Goal: Check status: Check status

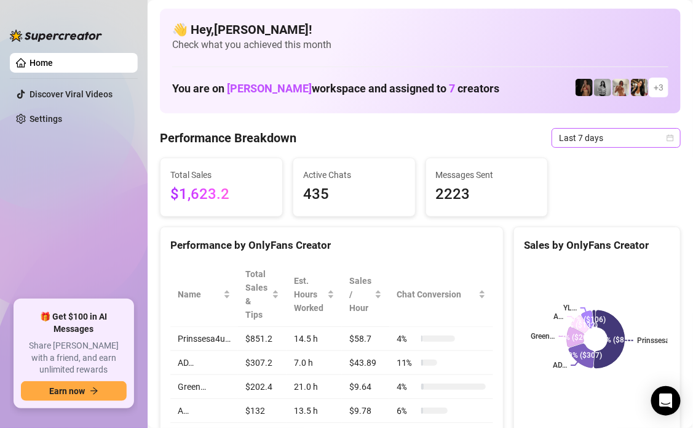
click at [667, 137] on icon "calendar" at bounding box center [670, 137] width 7 height 7
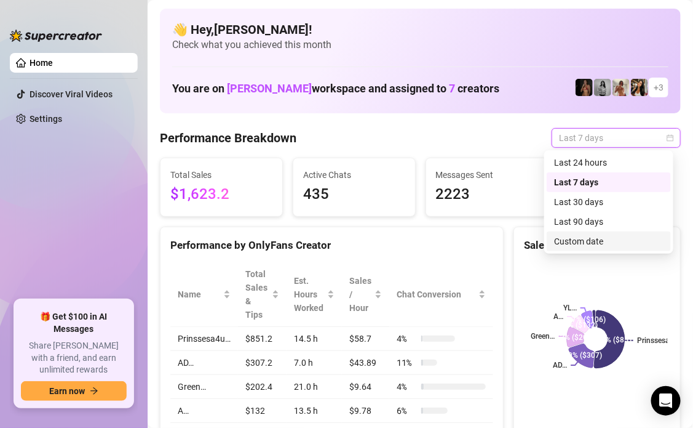
click at [598, 239] on div "Custom date" at bounding box center [609, 241] width 110 height 14
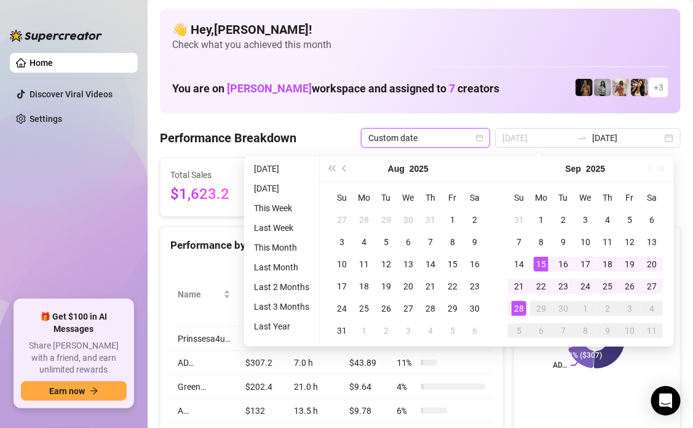
type input "[DATE]"
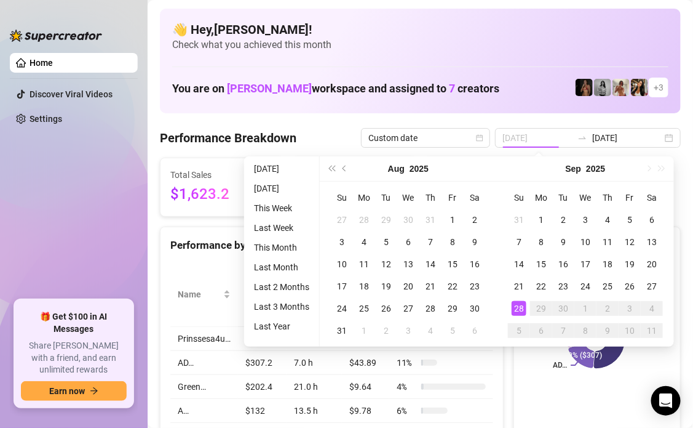
click at [514, 306] on div "28" at bounding box center [519, 308] width 15 height 15
click at [516, 306] on div "28" at bounding box center [519, 308] width 15 height 15
type input "[DATE]"
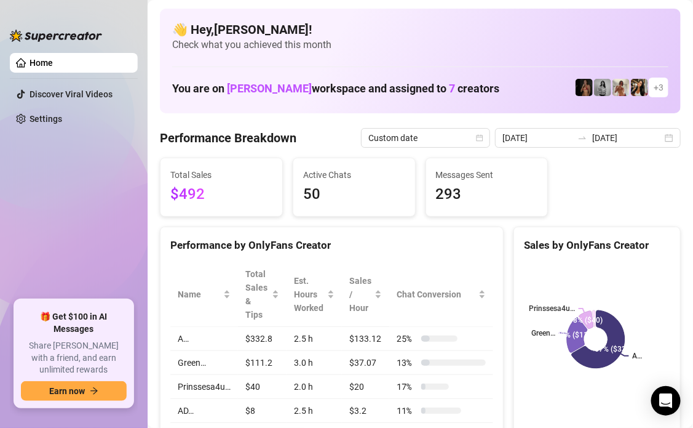
scroll to position [69, 0]
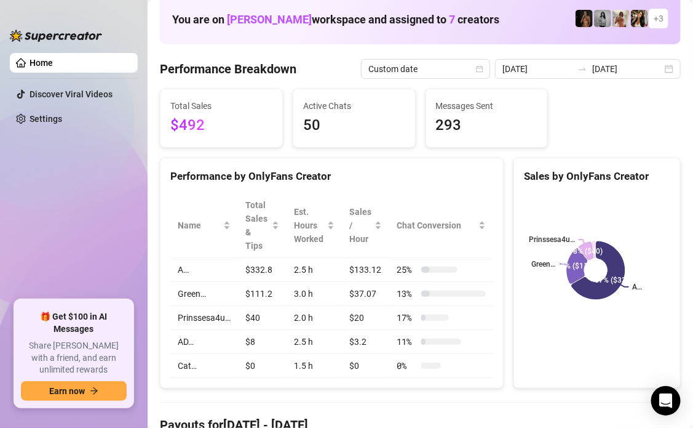
click at [185, 266] on td "A…" at bounding box center [204, 270] width 68 height 24
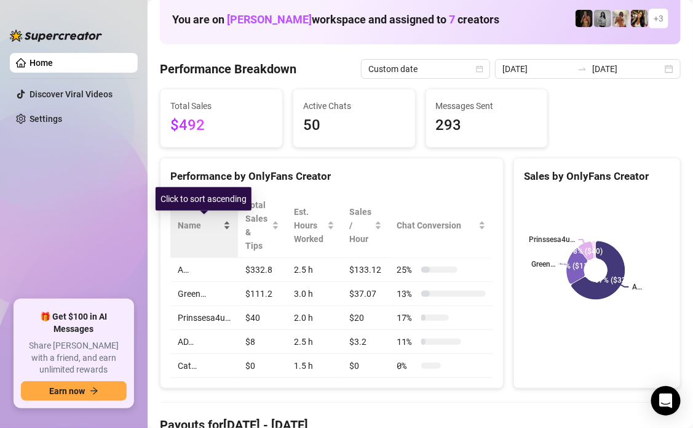
click at [219, 232] on div "Name" at bounding box center [204, 225] width 53 height 14
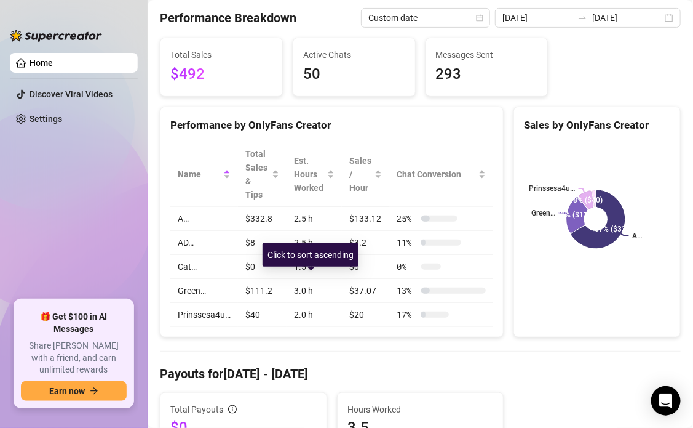
scroll to position [0, 0]
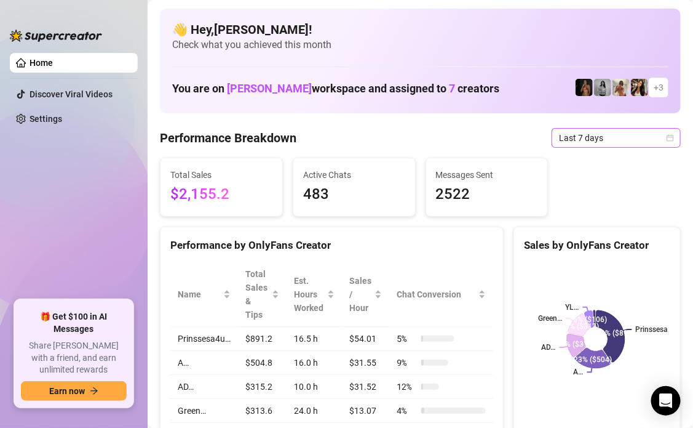
click at [667, 136] on icon "calendar" at bounding box center [670, 137] width 7 height 7
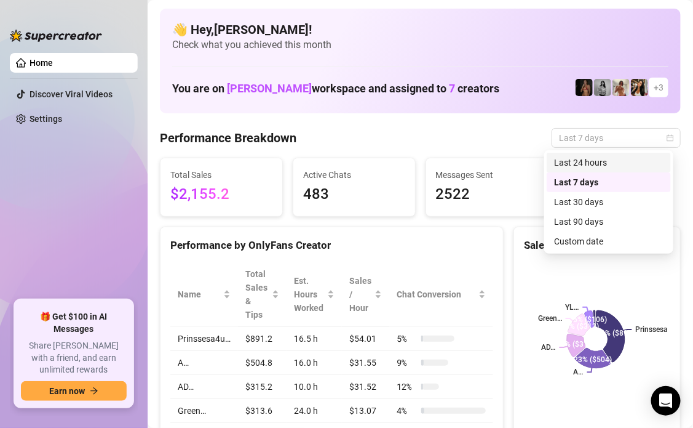
click at [620, 162] on div "Last 24 hours" at bounding box center [609, 163] width 110 height 14
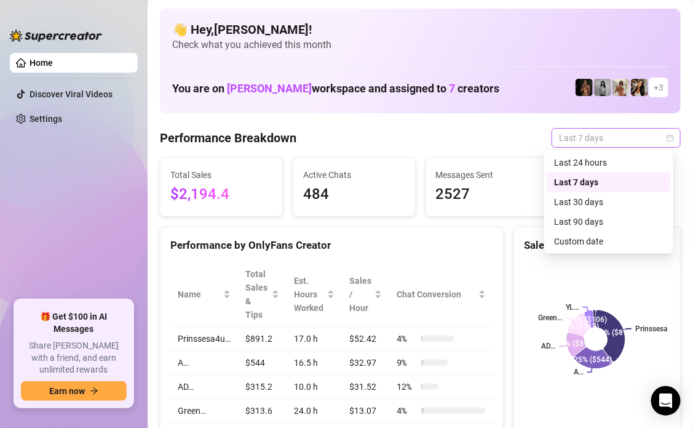
click at [633, 139] on span "Last 7 days" at bounding box center [616, 138] width 114 height 18
click at [607, 166] on div "Last 24 hours" at bounding box center [609, 163] width 110 height 14
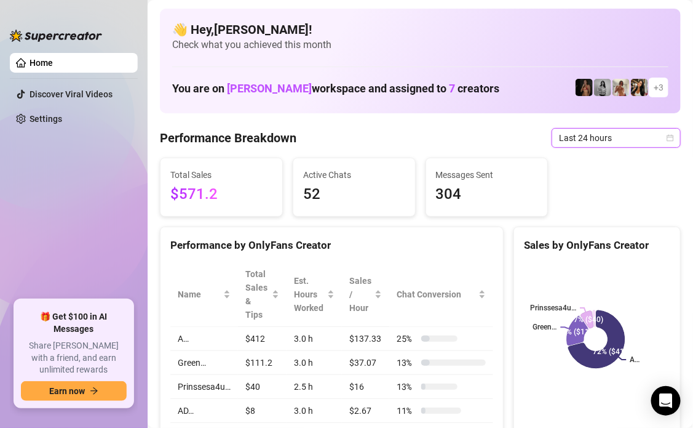
click at [668, 135] on icon "calendar" at bounding box center [671, 137] width 7 height 7
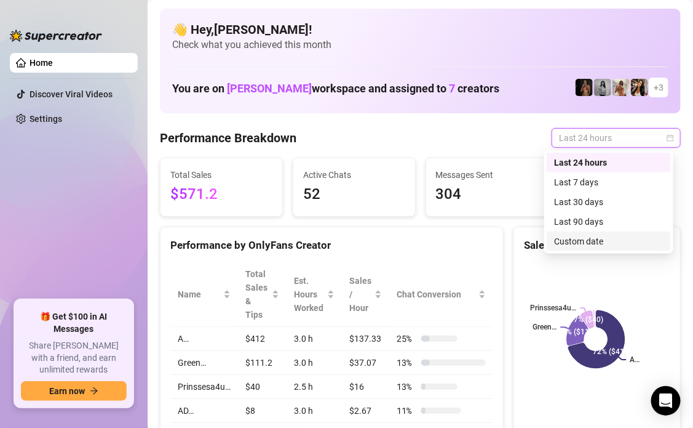
click at [591, 247] on div "Custom date" at bounding box center [609, 241] width 110 height 14
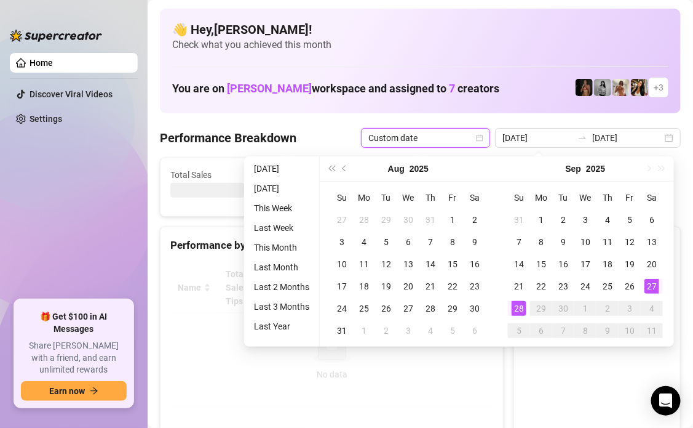
type input "2025-09-28"
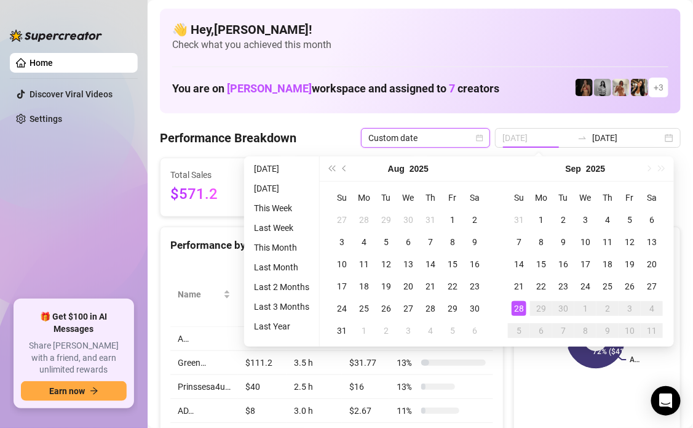
click at [517, 310] on div "28" at bounding box center [519, 308] width 15 height 15
type input "[DATE]"
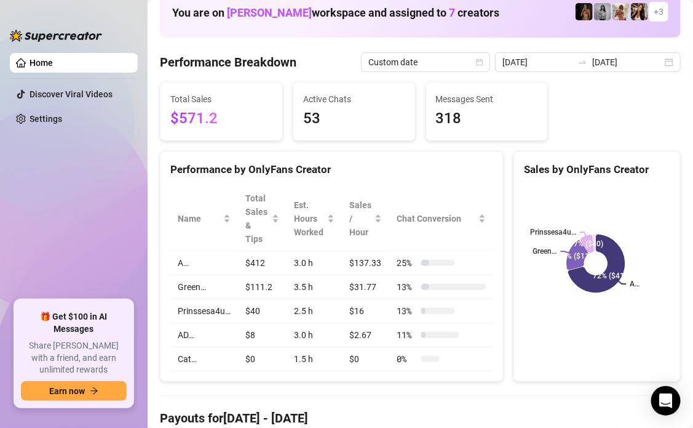
scroll to position [76, 0]
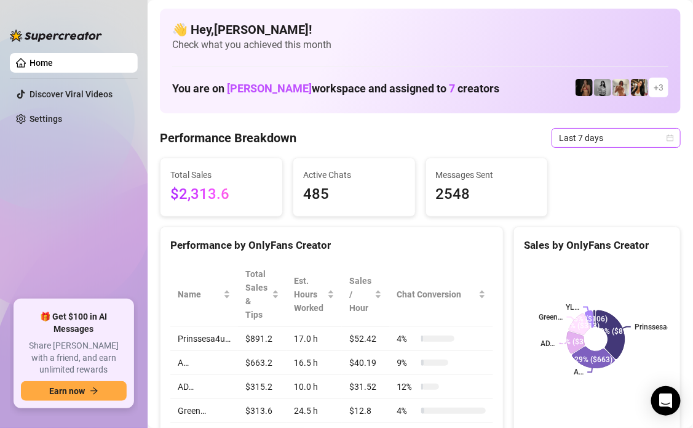
click at [665, 142] on span "Last 7 days" at bounding box center [616, 138] width 114 height 18
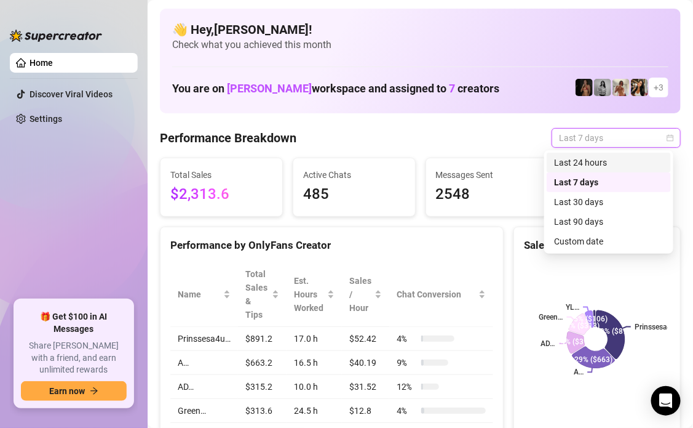
click at [598, 166] on div "Last 24 hours" at bounding box center [609, 163] width 110 height 14
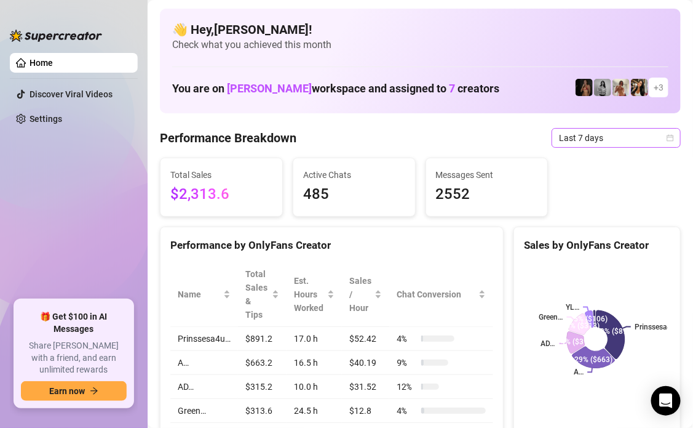
click at [657, 139] on span "Last 7 days" at bounding box center [616, 138] width 114 height 18
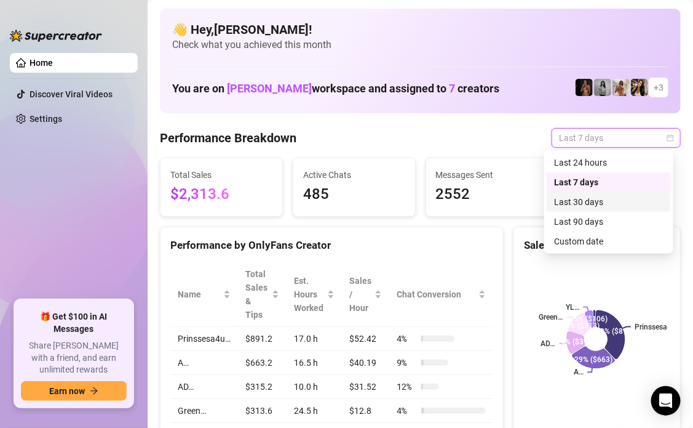
click at [605, 198] on div "Last 30 days" at bounding box center [609, 202] width 110 height 14
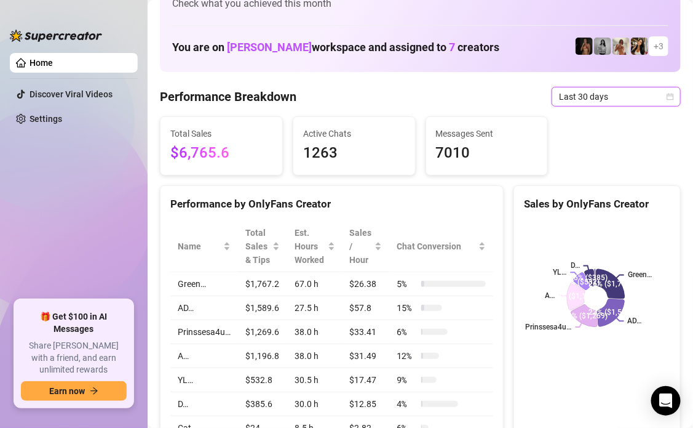
scroll to position [84, 0]
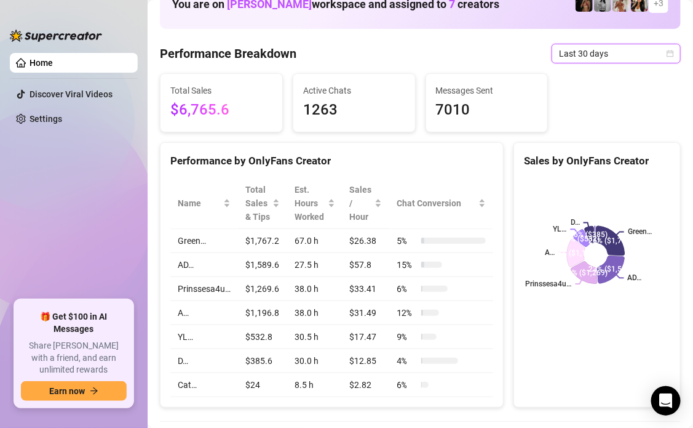
click at [667, 50] on icon "calendar" at bounding box center [670, 53] width 7 height 7
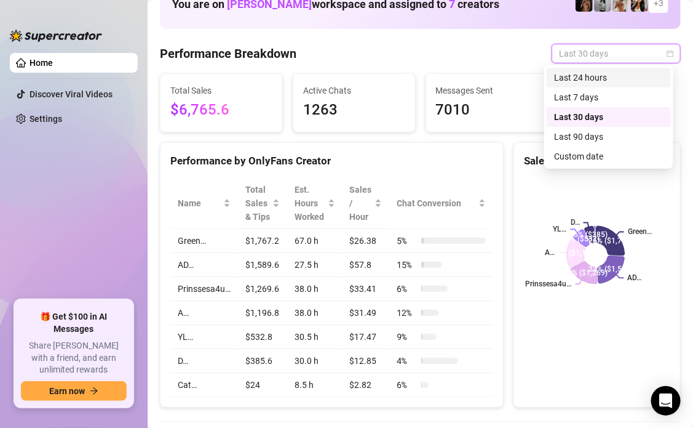
click at [632, 79] on div "Last 24 hours" at bounding box center [609, 78] width 110 height 14
